Goal: Task Accomplishment & Management: Manage account settings

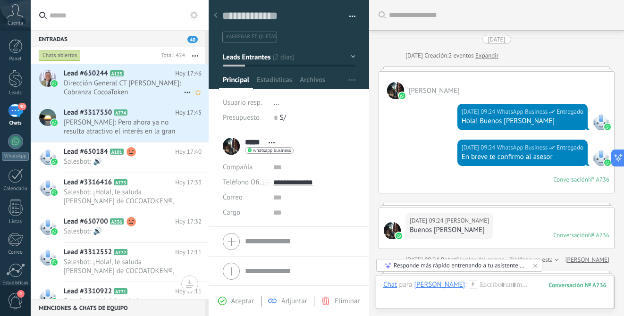
scroll to position [14, 0]
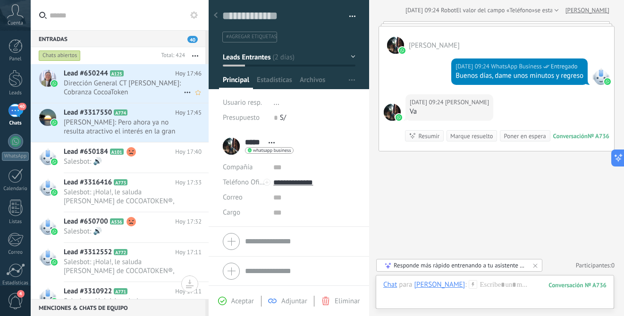
click at [144, 75] on h2 "Lead #650244 A125" at bounding box center [119, 73] width 111 height 9
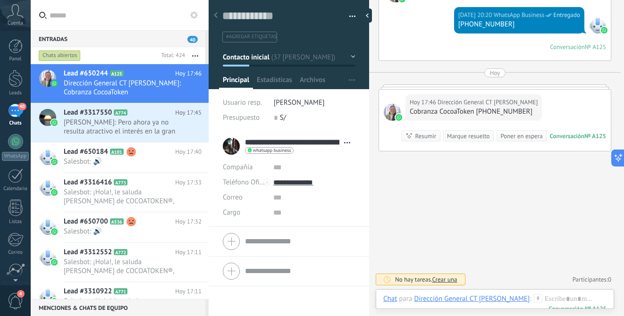
scroll to position [3735, 0]
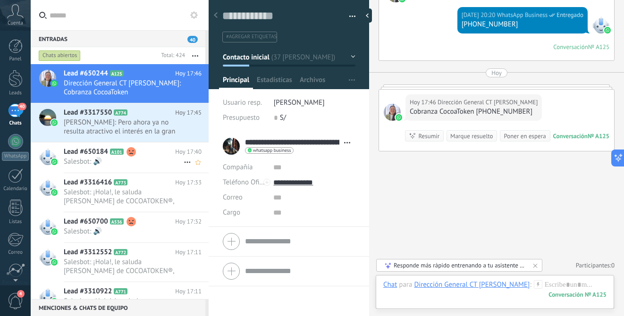
click at [135, 155] on h2 "Lead #650184 A101" at bounding box center [119, 151] width 111 height 9
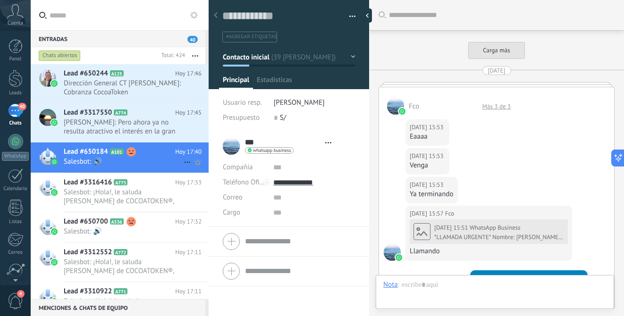
type textarea "**********"
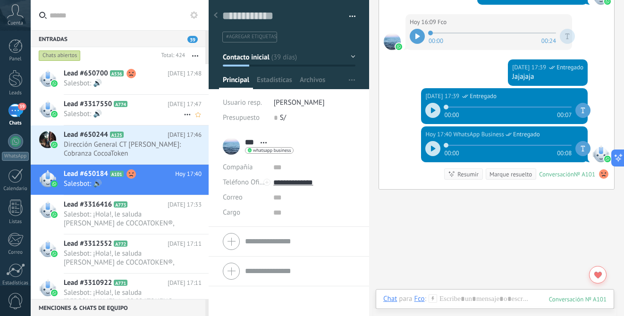
click at [158, 113] on span "Salesbot: 🔊" at bounding box center [124, 113] width 120 height 9
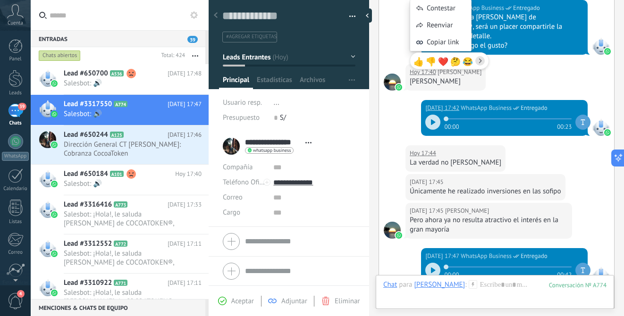
scroll to position [349, 0]
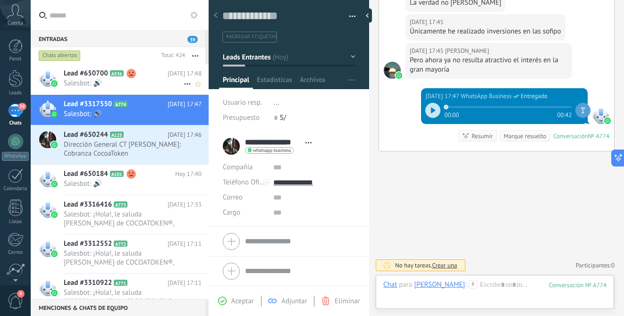
click at [133, 83] on span "Salesbot: 🔊" at bounding box center [124, 83] width 120 height 9
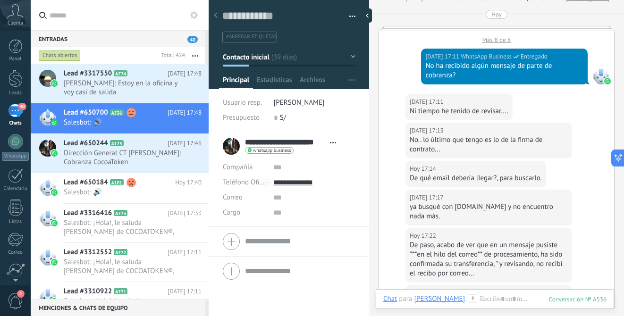
scroll to position [1960, 0]
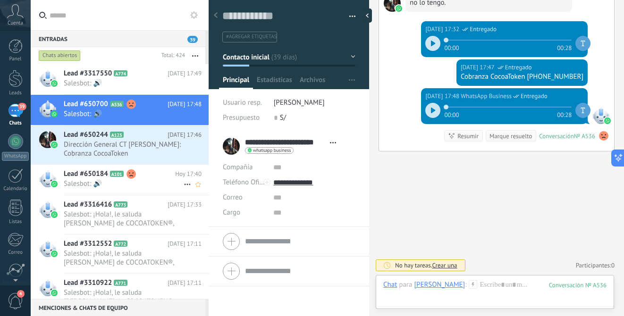
click at [137, 183] on span "Salesbot: 🔊" at bounding box center [124, 183] width 120 height 9
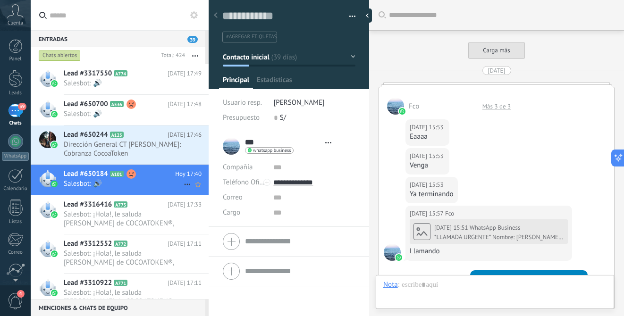
type textarea "**********"
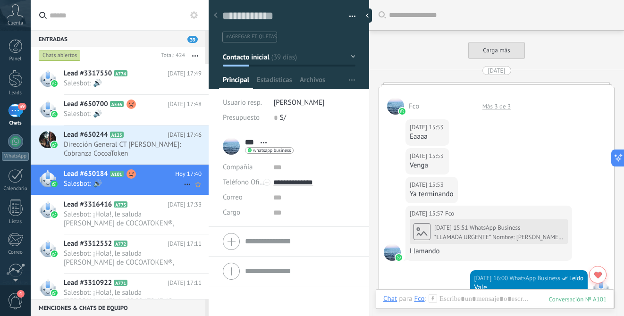
scroll to position [1756, 0]
